Goal: Task Accomplishment & Management: Complete application form

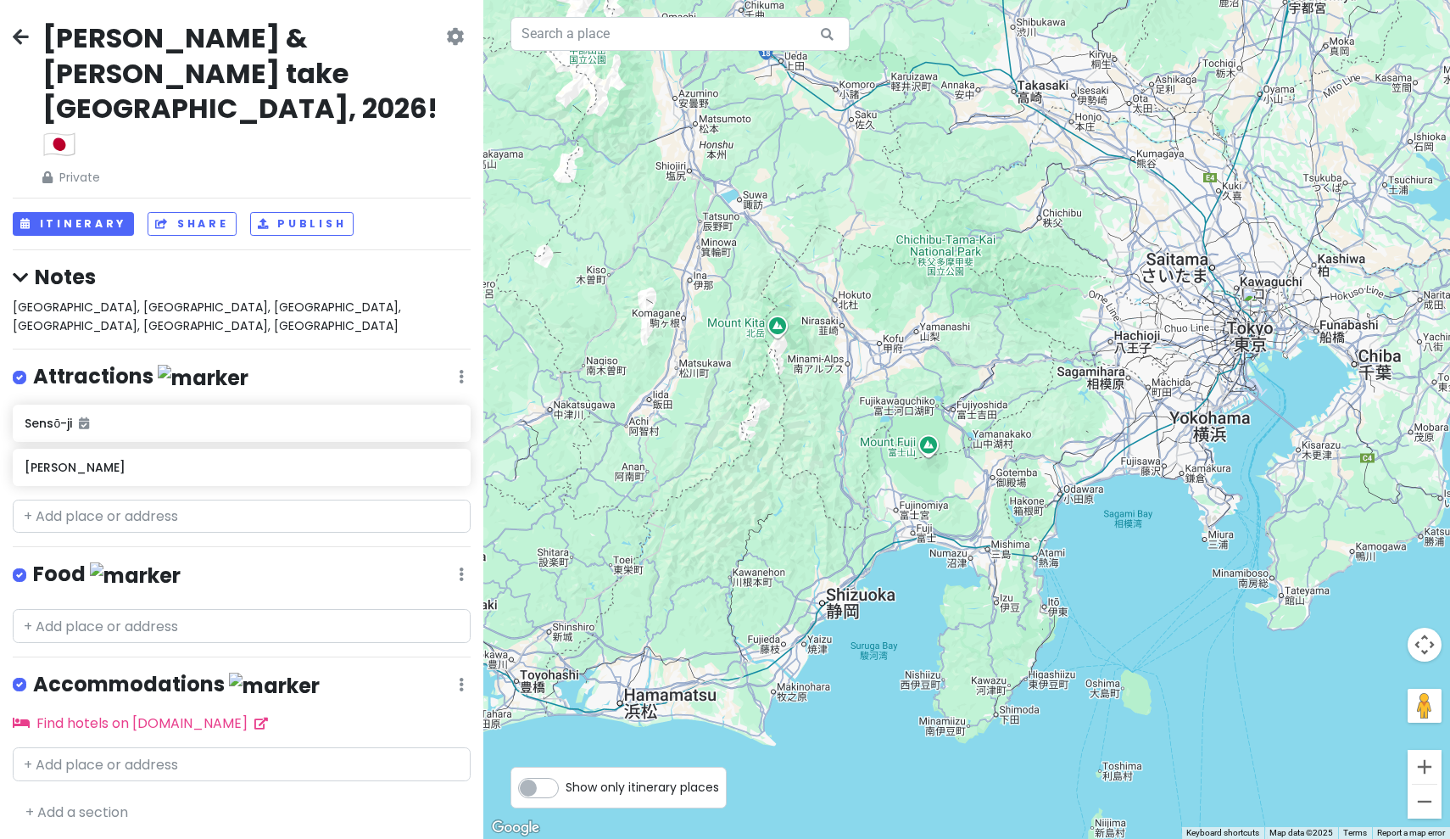
click at [461, 43] on icon at bounding box center [455, 37] width 18 height 14
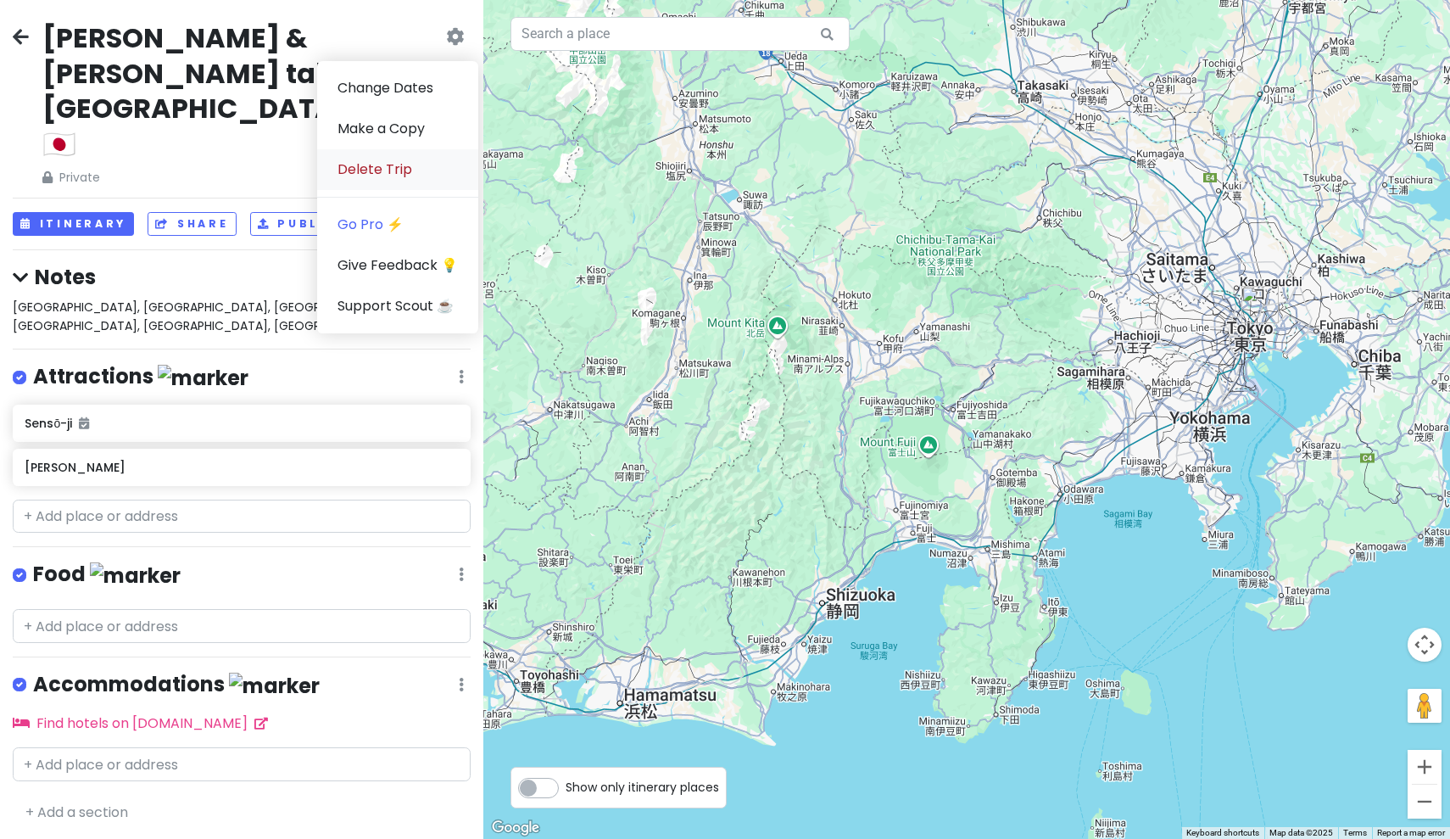
click at [354, 159] on link "Delete Trip" at bounding box center [397, 169] width 161 height 41
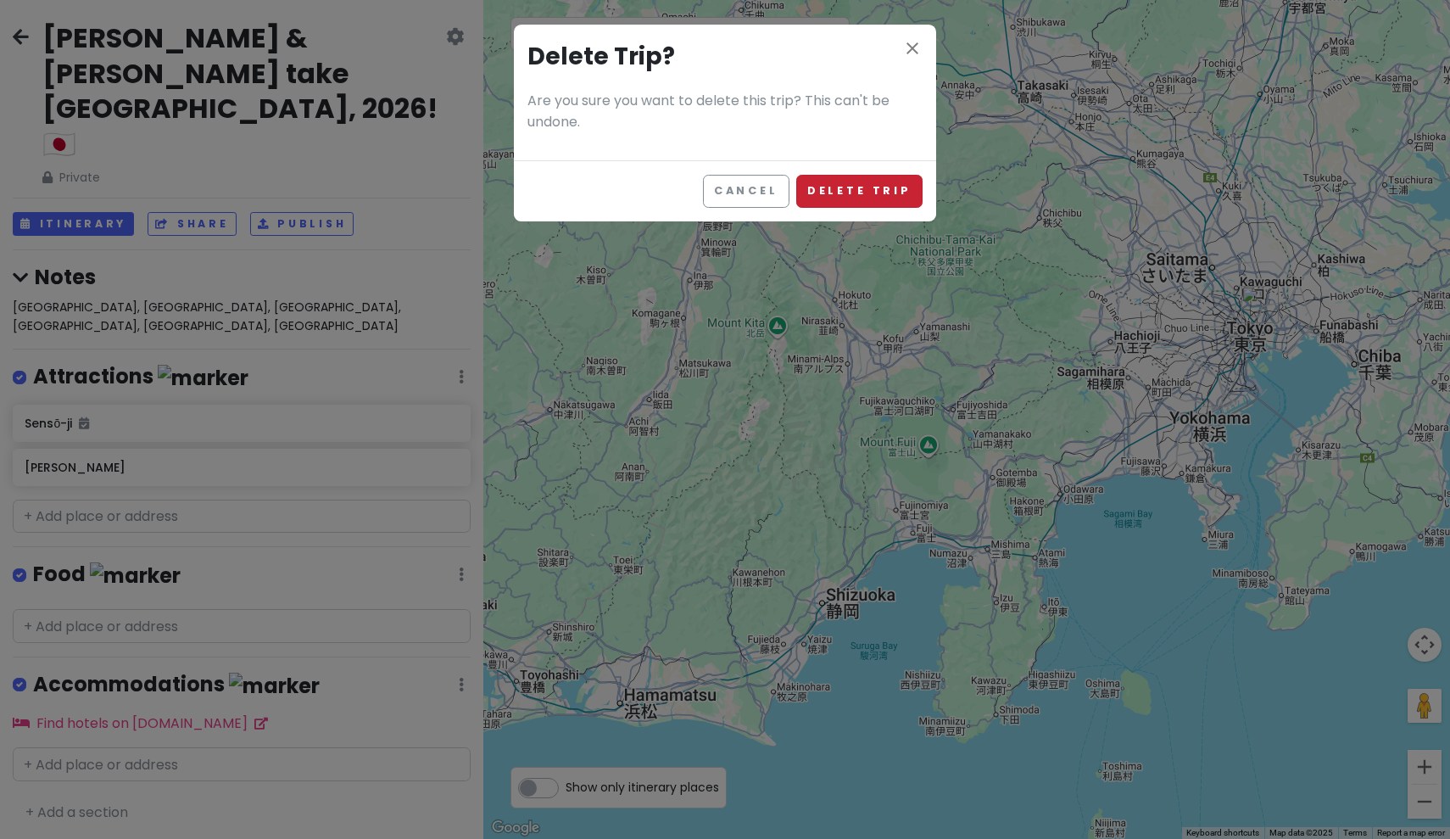
click at [868, 193] on button "Delete Trip" at bounding box center [859, 191] width 126 height 33
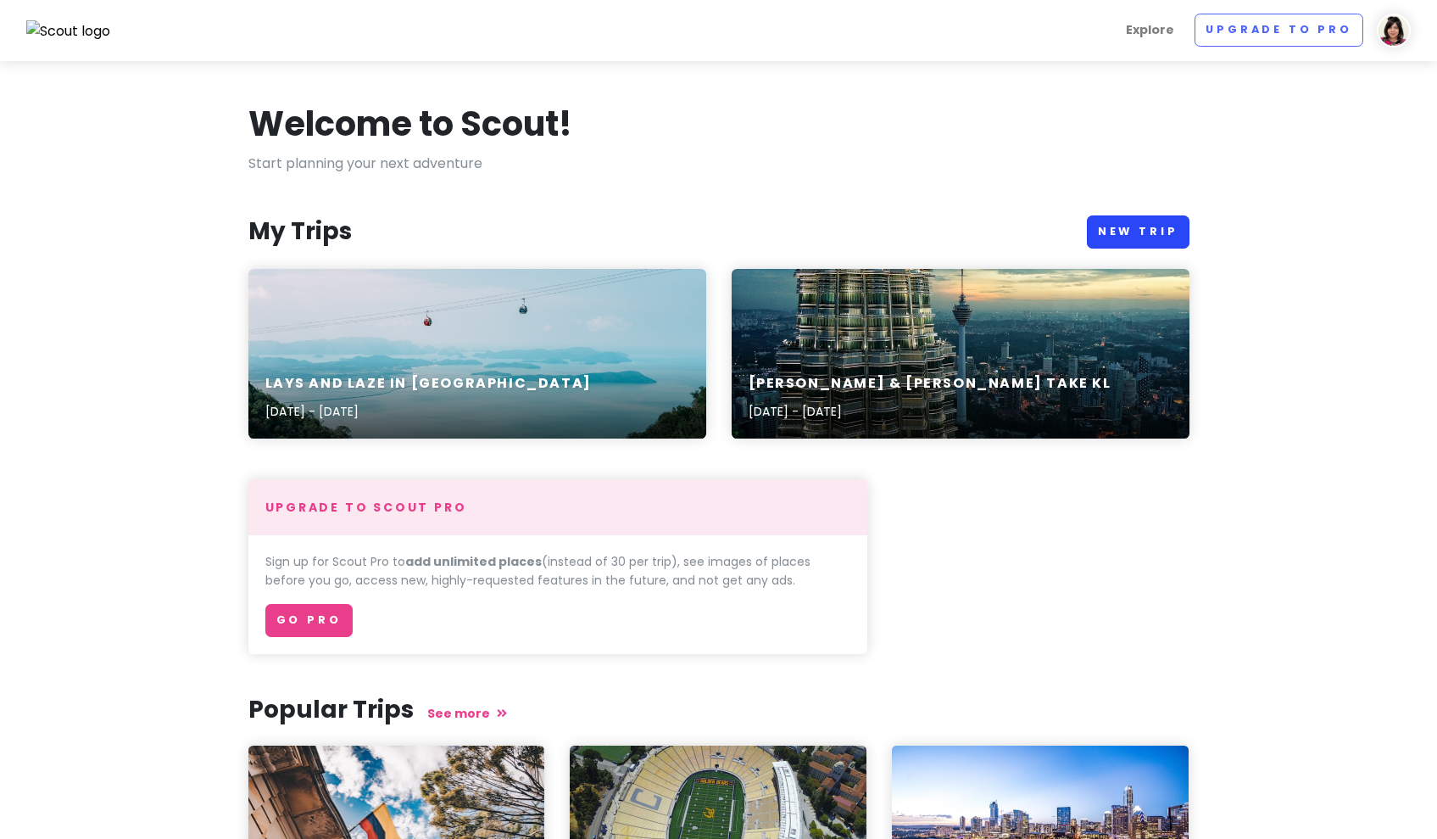
click at [1161, 230] on link "New Trip" at bounding box center [1138, 231] width 103 height 33
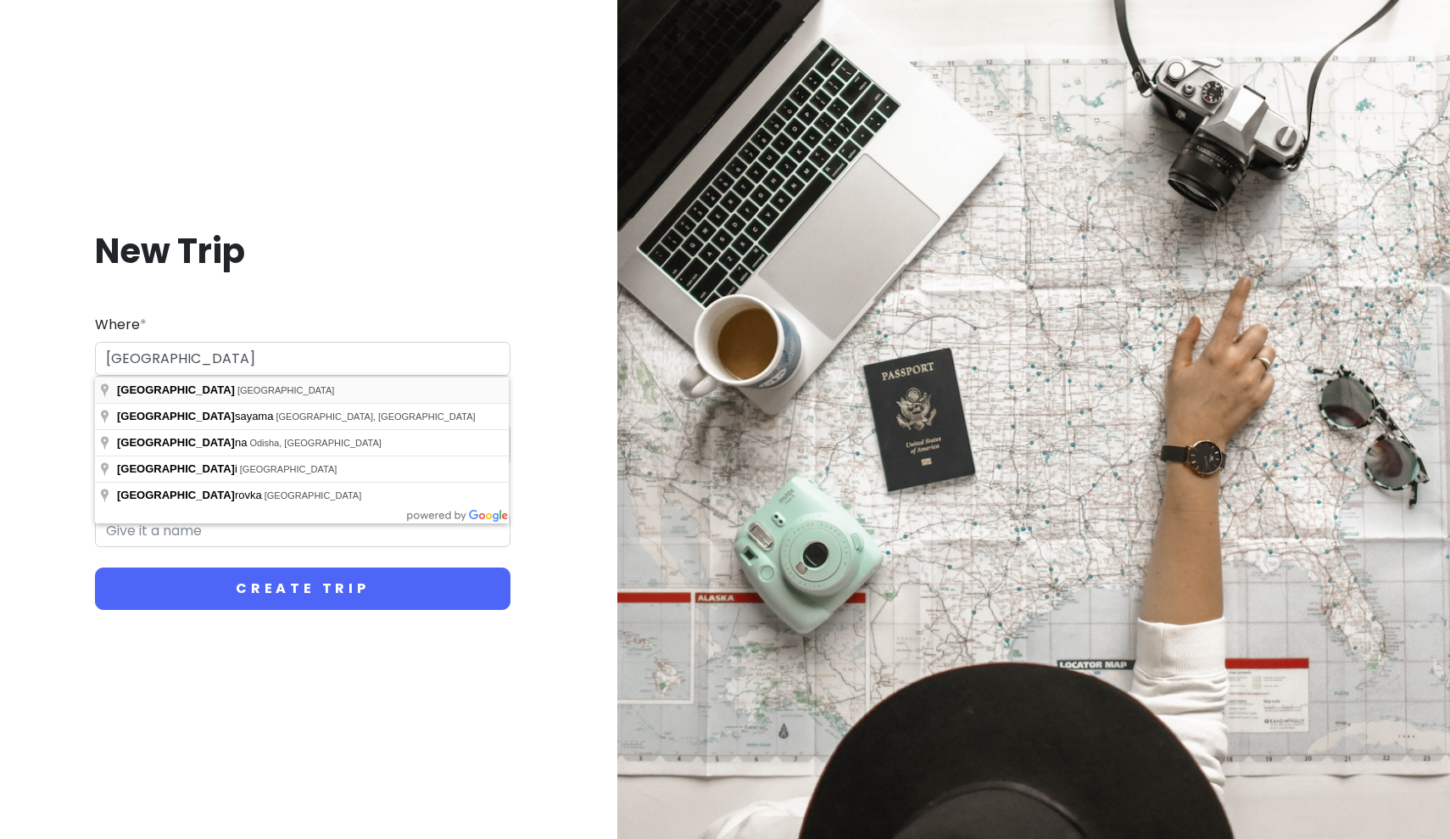
type input "[GEOGRAPHIC_DATA], [GEOGRAPHIC_DATA]"
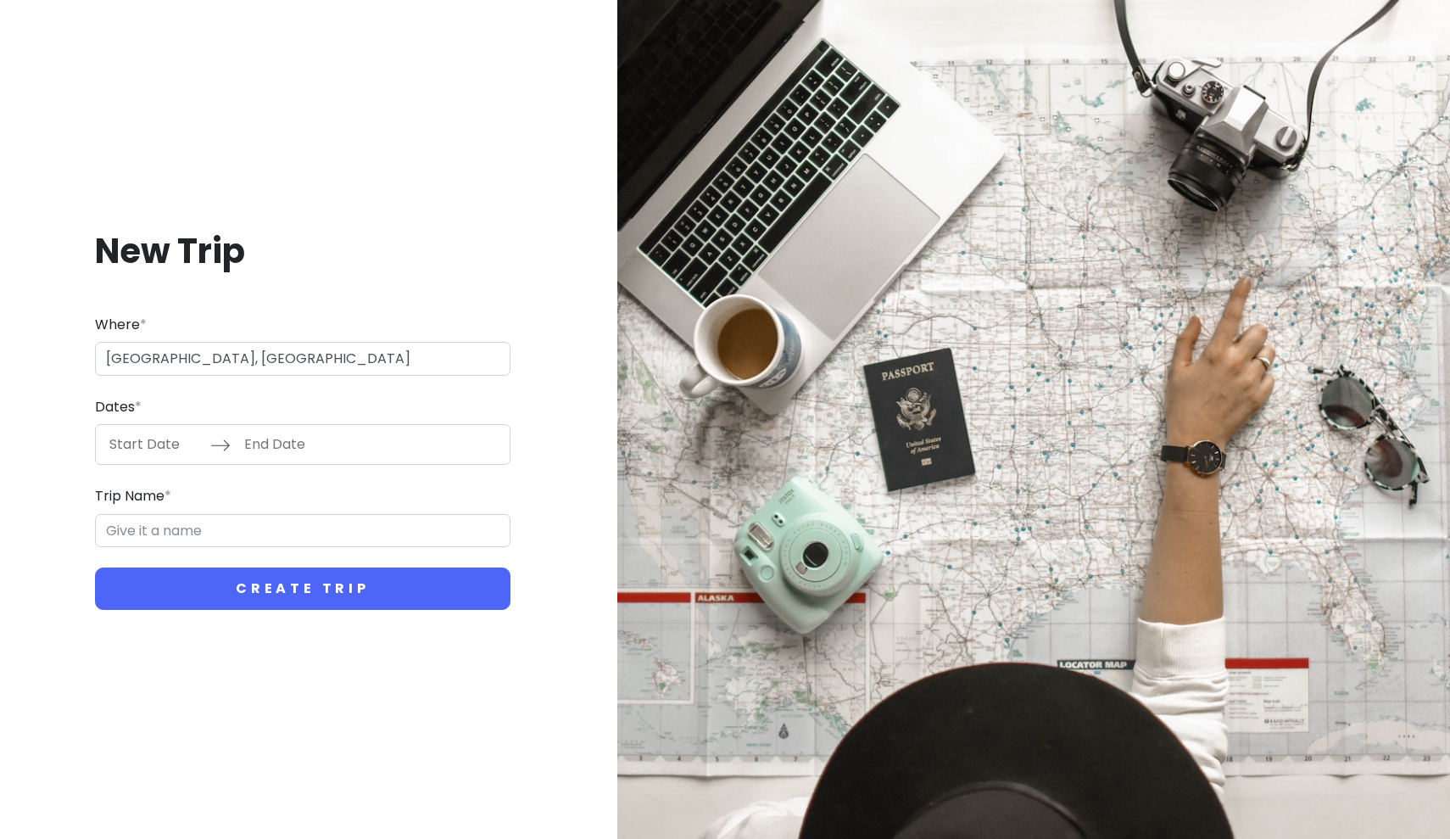
type input "Osaka Trip"
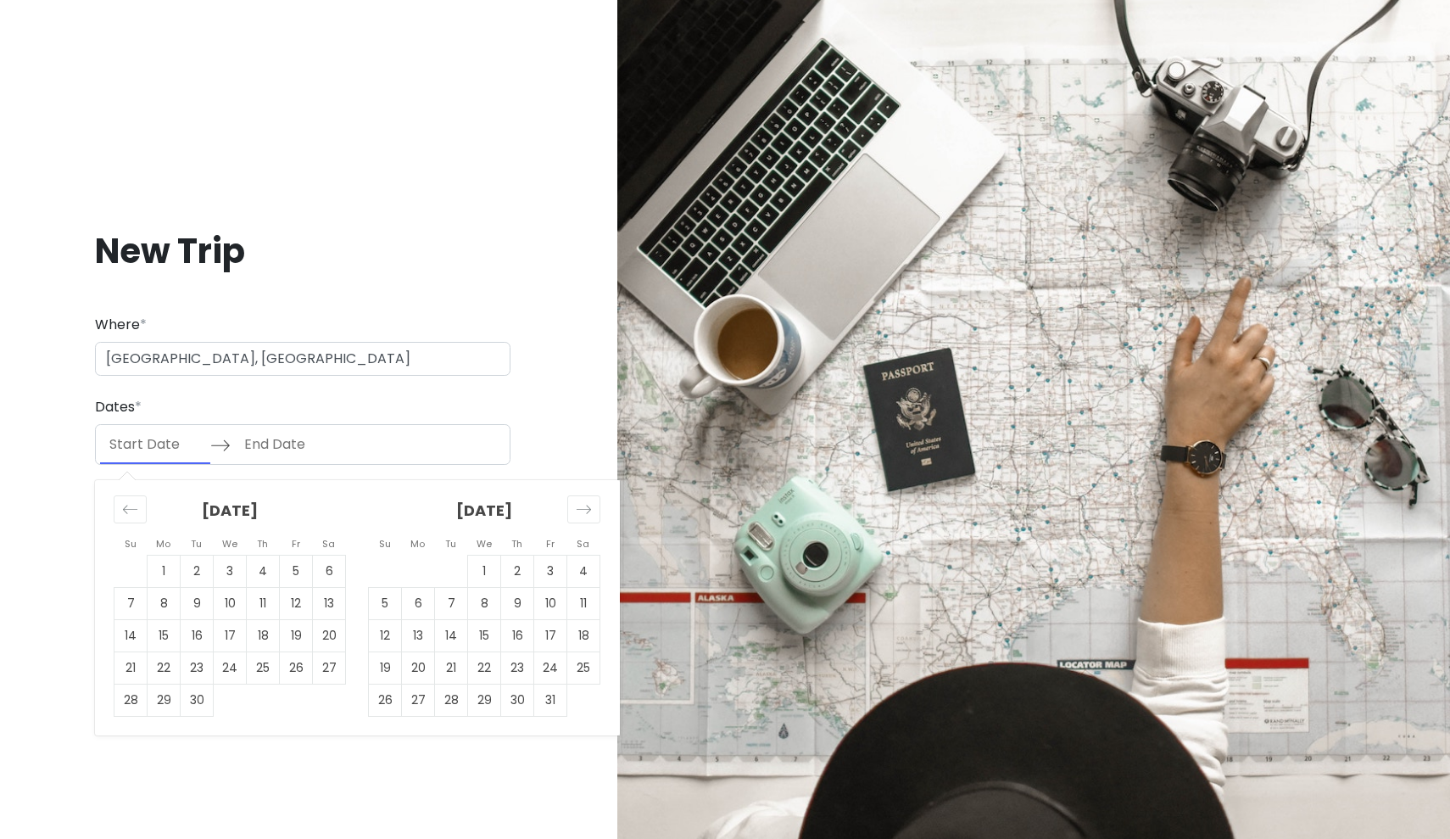
click at [146, 438] on input "Start Date" at bounding box center [155, 444] width 110 height 39
click at [574, 513] on div "Move forward to switch to the next month." at bounding box center [583, 509] width 33 height 28
click at [185, 242] on h1 "New Trip" at bounding box center [303, 251] width 416 height 44
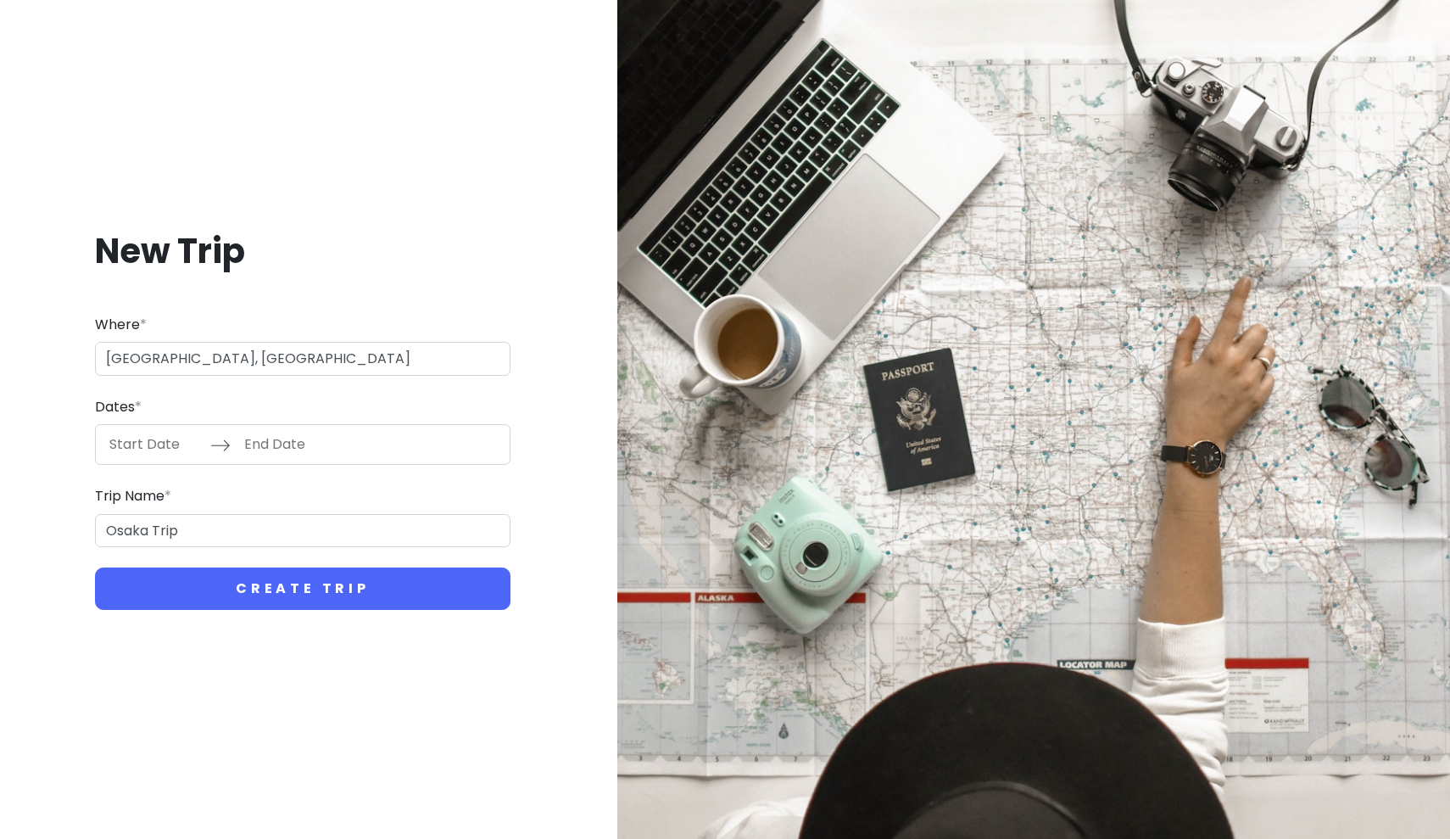
click at [229, 242] on h1 "New Trip" at bounding box center [303, 251] width 416 height 44
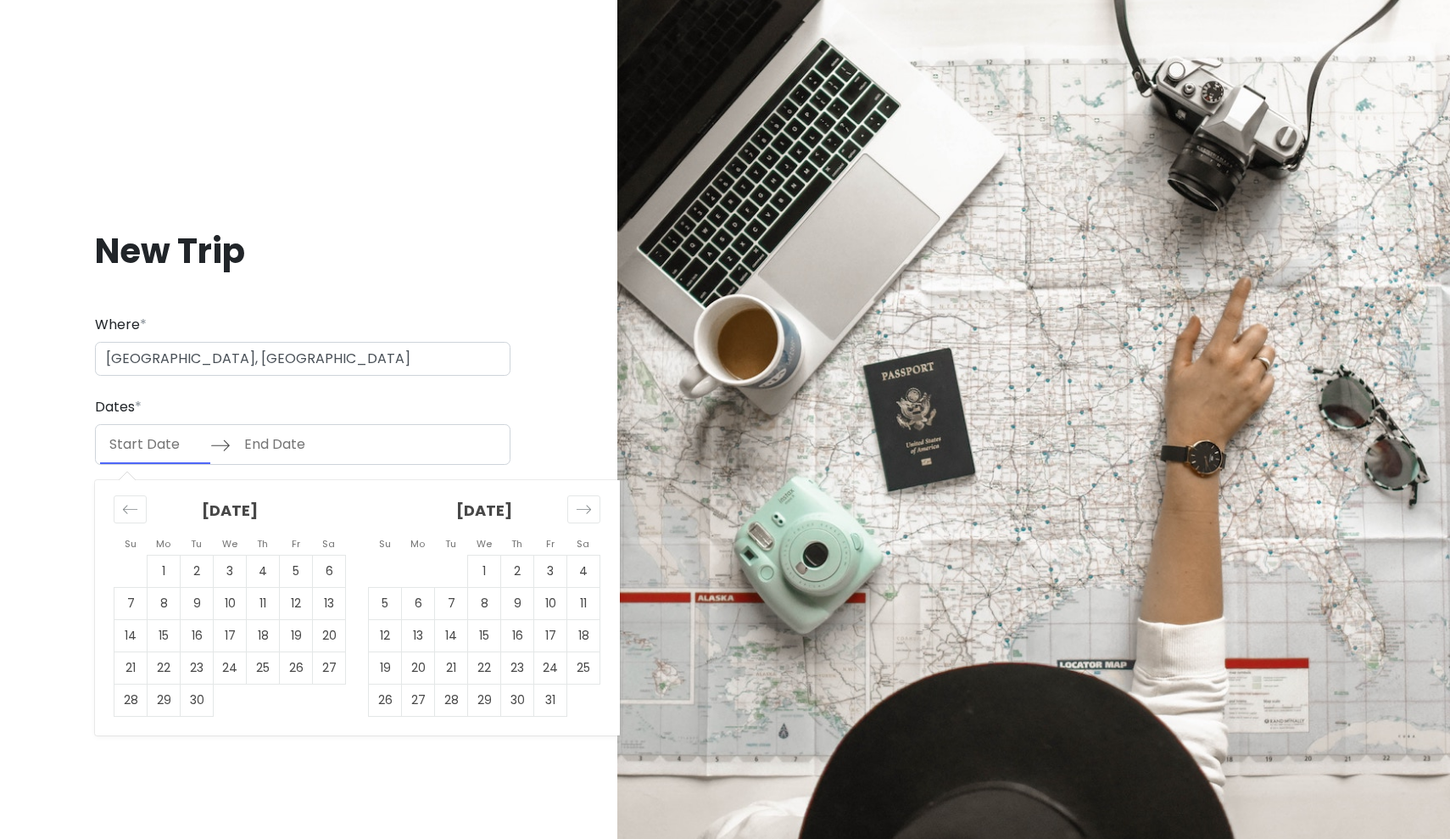
click at [129, 454] on input "Start Date" at bounding box center [155, 444] width 110 height 39
click at [582, 508] on icon "Move forward to switch to the next month." at bounding box center [584, 509] width 16 height 16
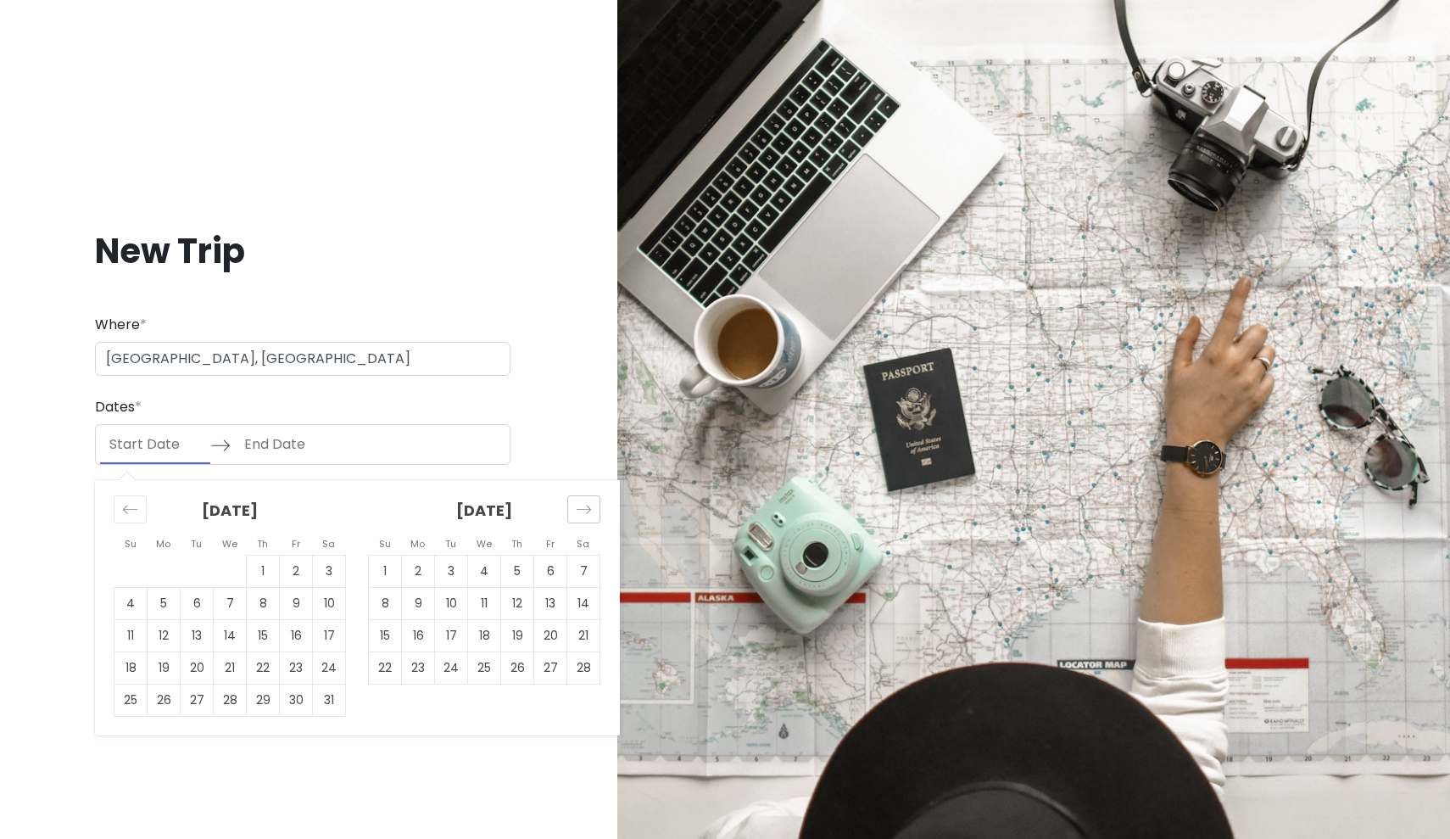
click at [582, 508] on icon "Move forward to switch to the next month." at bounding box center [584, 509] width 16 height 16
click at [487, 601] on td "8" at bounding box center [484, 604] width 33 height 32
type input "[DATE]"
click at [545, 605] on td "10" at bounding box center [550, 604] width 33 height 32
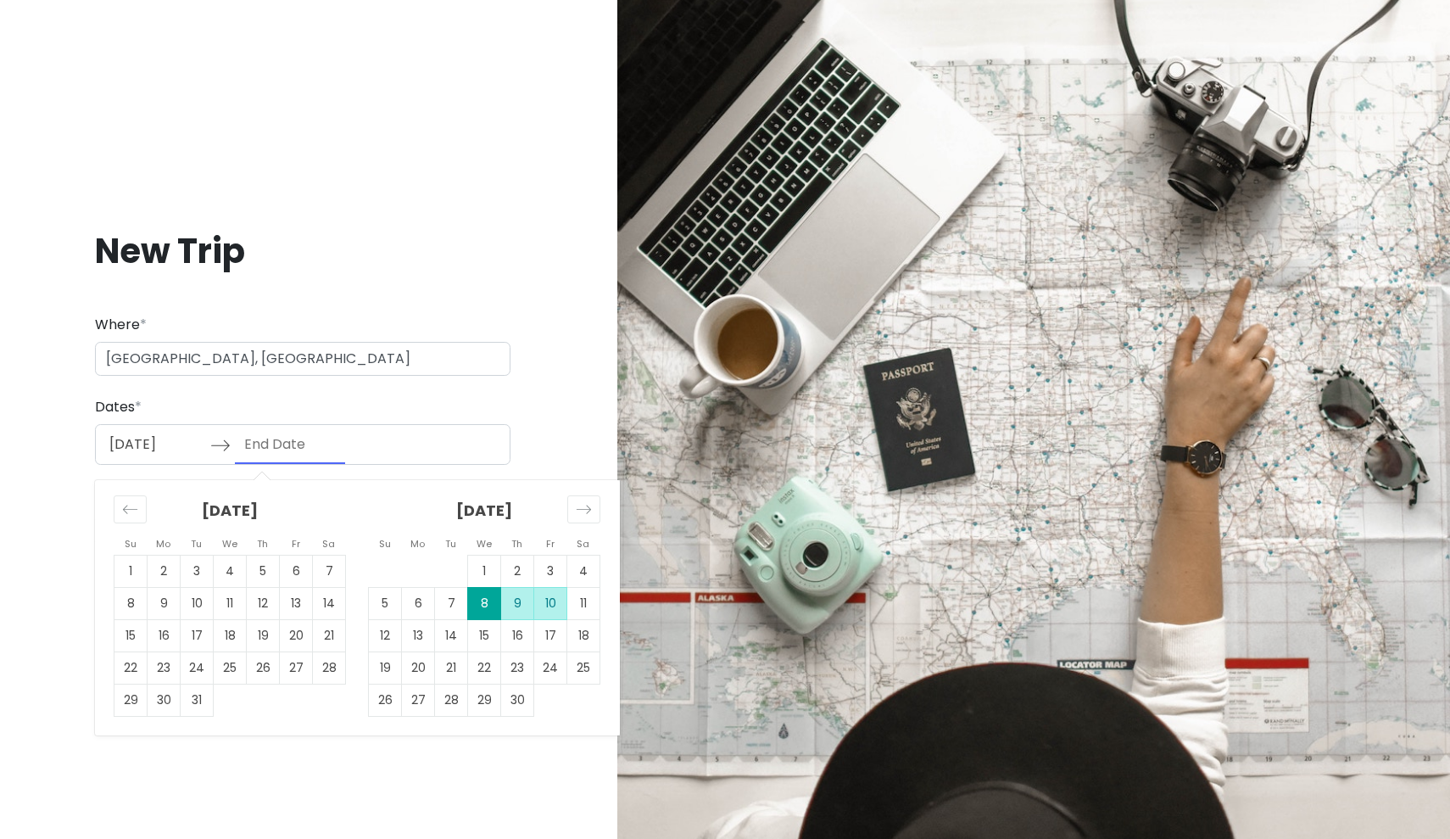
type input "[DATE]"
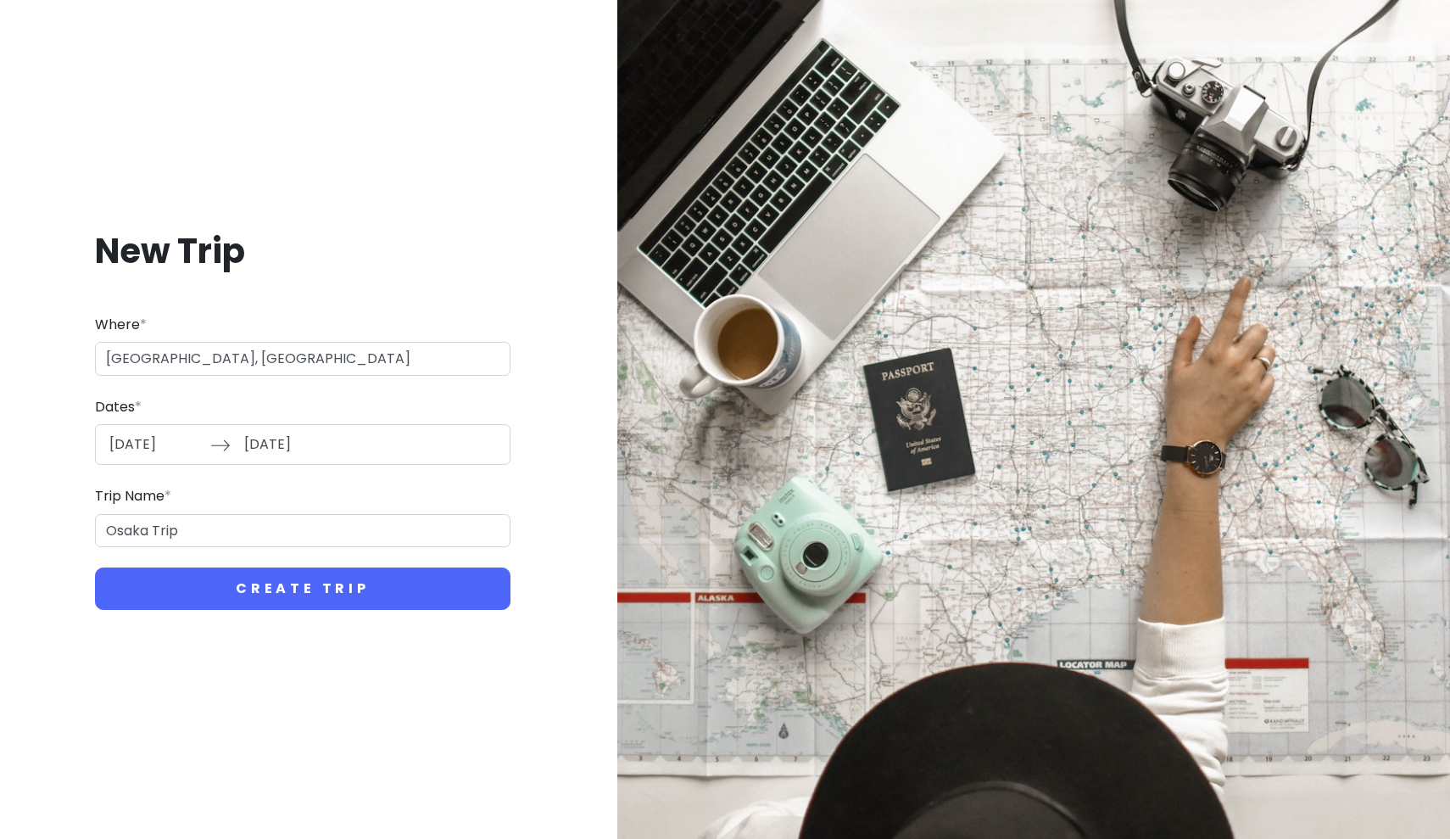
click at [232, 447] on div "[DATE] Navigate forward to interact with the calendar and select a date. Press …" at bounding box center [303, 444] width 416 height 41
click at [270, 441] on input "[DATE]" at bounding box center [290, 444] width 110 height 39
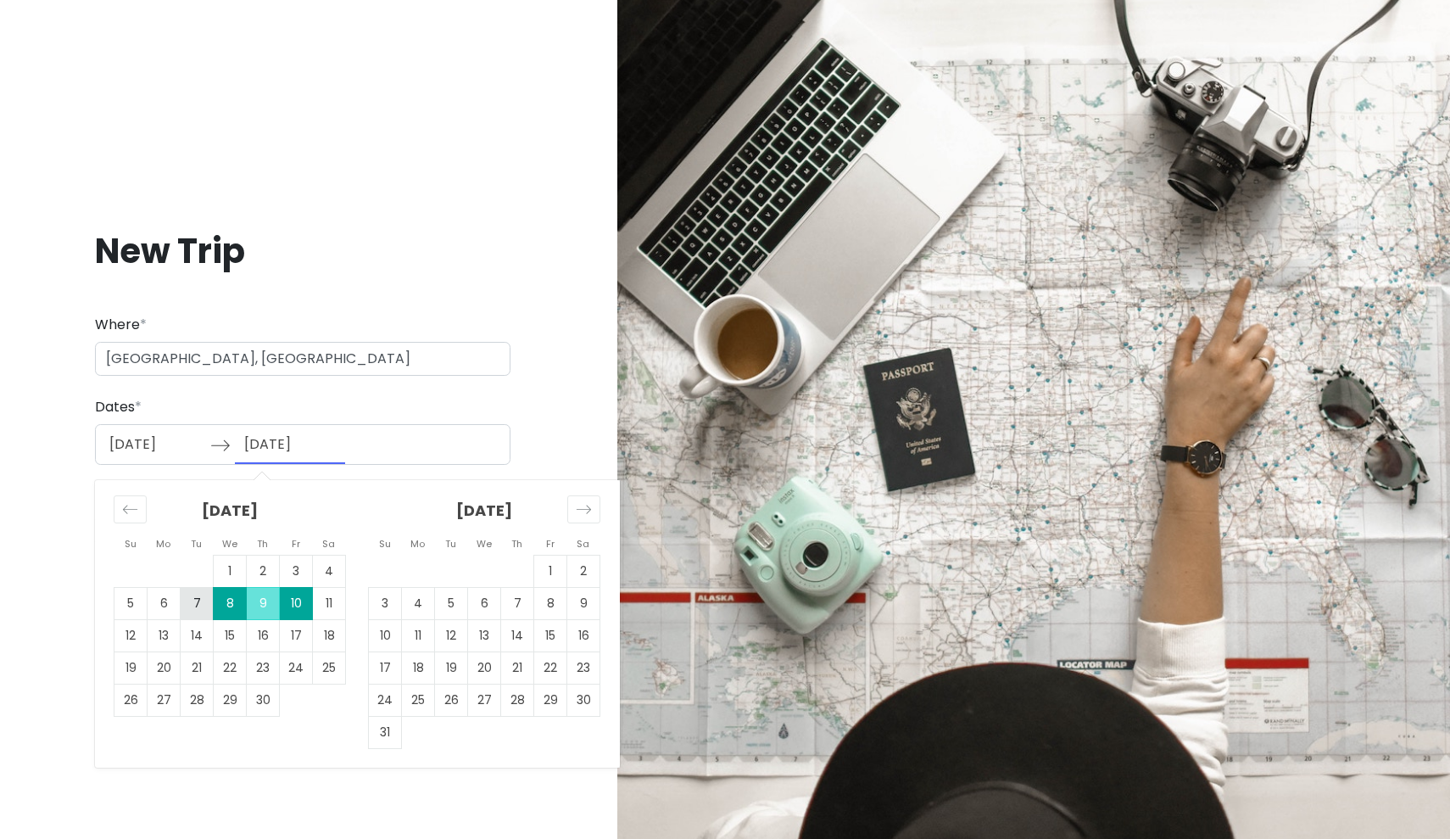
click at [198, 608] on td "7" at bounding box center [197, 604] width 33 height 32
type input "[DATE]"
click at [254, 606] on td "9" at bounding box center [263, 604] width 33 height 32
type input "[DATE]"
click at [235, 444] on input "[DATE]" at bounding box center [290, 444] width 110 height 39
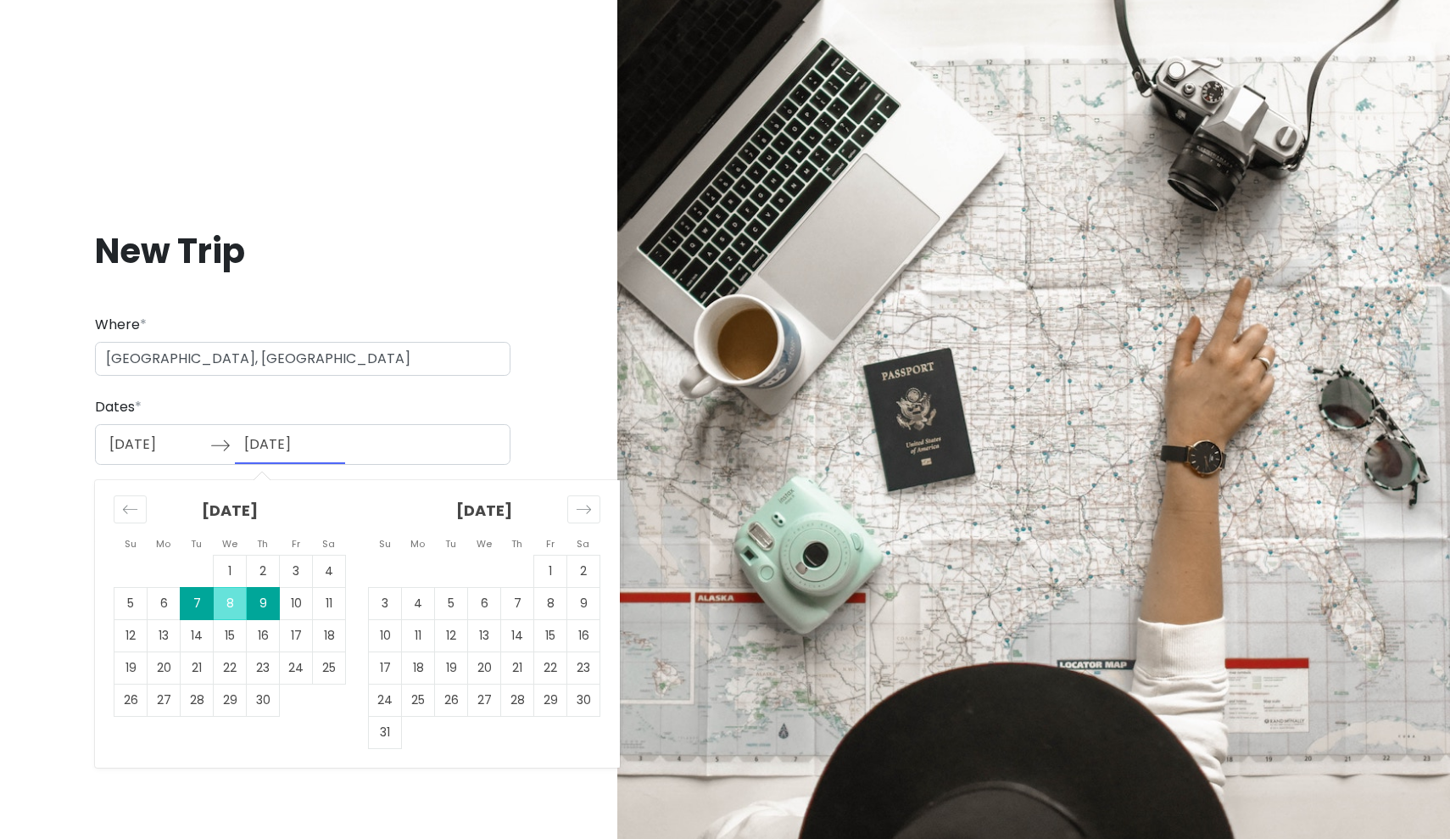
click at [238, 405] on div "Dates * [DATE] Navigate forward to interact with the calendar and select a date…" at bounding box center [303, 431] width 416 height 70
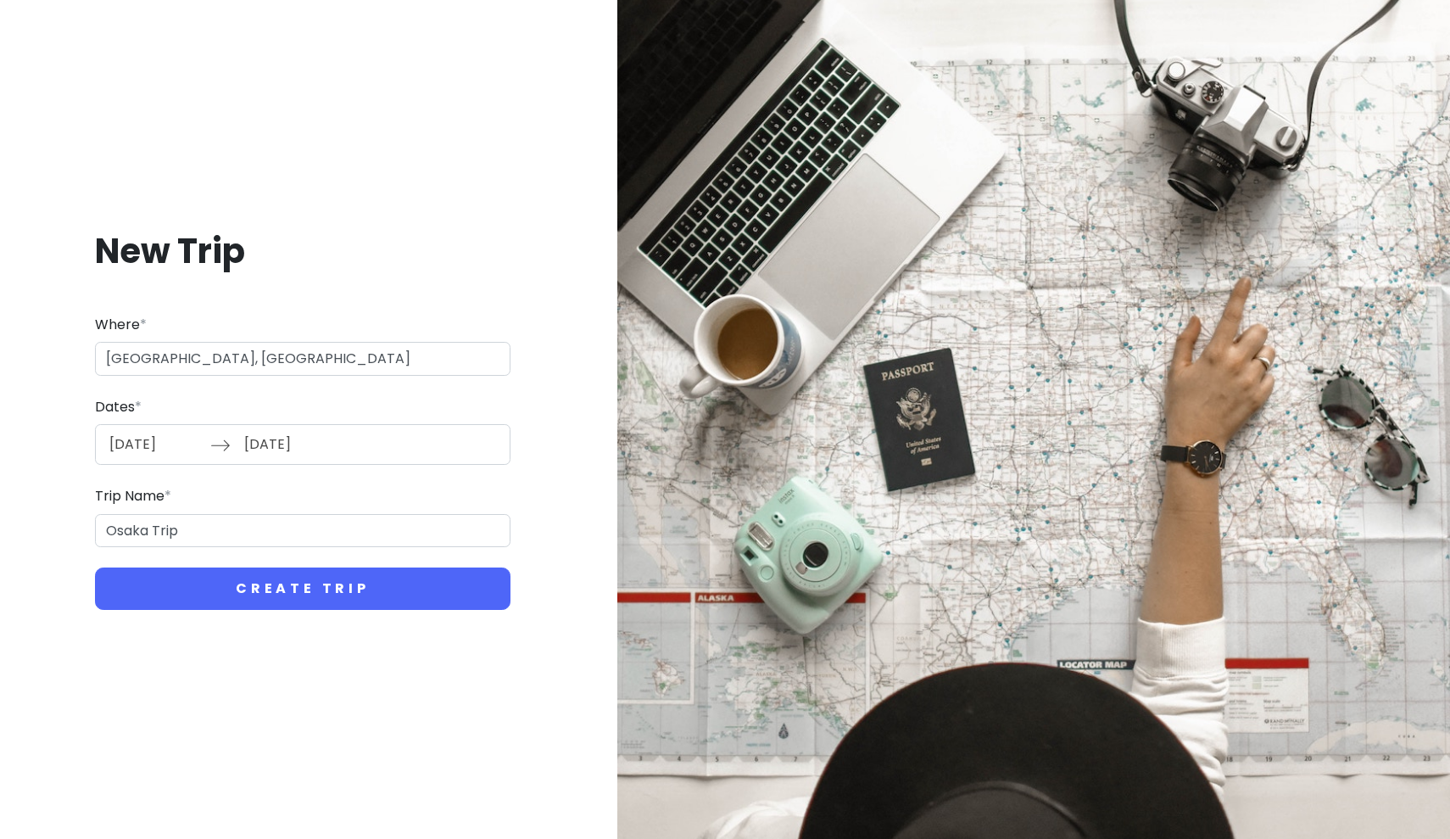
click at [138, 446] on input "[DATE]" at bounding box center [155, 444] width 110 height 39
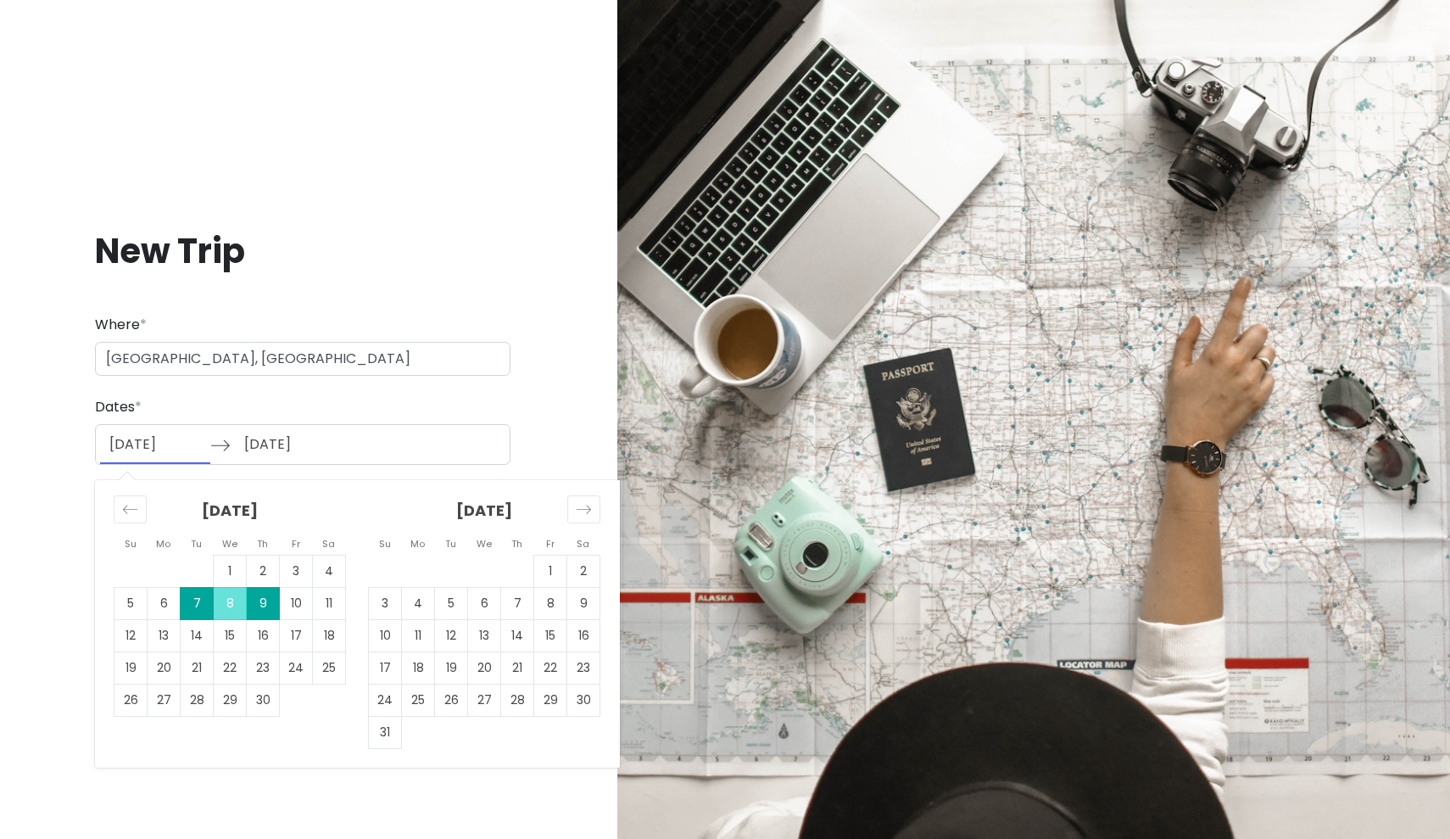
click at [407, 433] on div "[DATE] Navigate forward to interact with the calendar and select a date. Press …" at bounding box center [303, 444] width 416 height 41
